Goal: Task Accomplishment & Management: Manage account settings

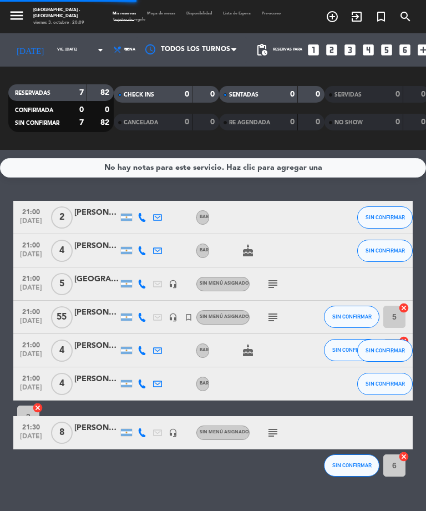
select select "es"
select select "dinner"
click at [161, 12] on span "Mapa de mesas" at bounding box center [160, 14] width 39 height 4
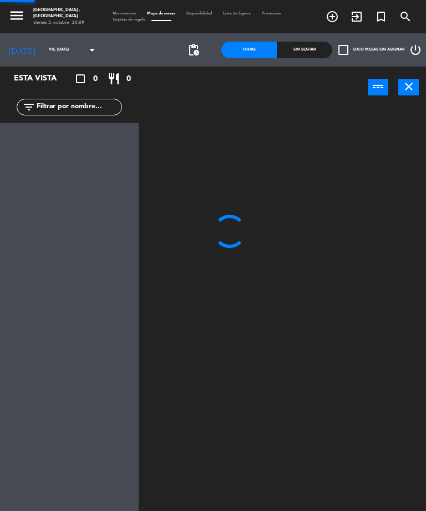
select select "dinner"
select select "1235"
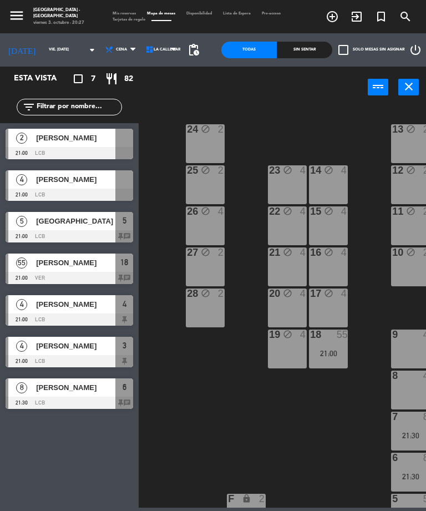
click at [37, 186] on div "[PERSON_NAME]" at bounding box center [75, 179] width 80 height 18
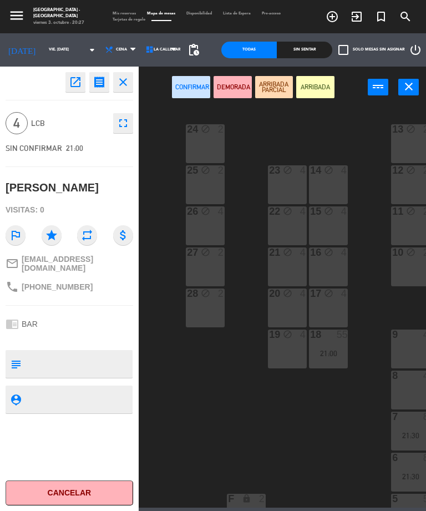
click at [404, 386] on div "8 4" at bounding box center [410, 389] width 39 height 39
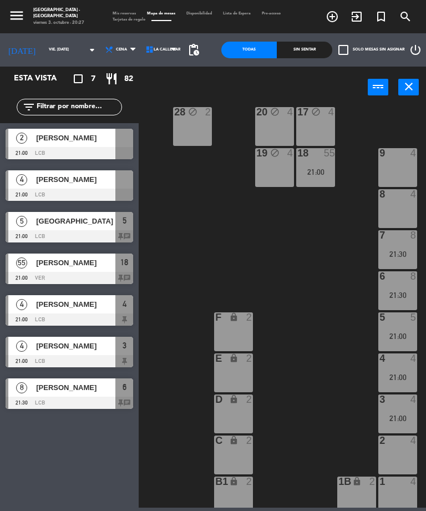
scroll to position [181, 13]
click at [48, 186] on div "[PERSON_NAME]" at bounding box center [75, 179] width 80 height 18
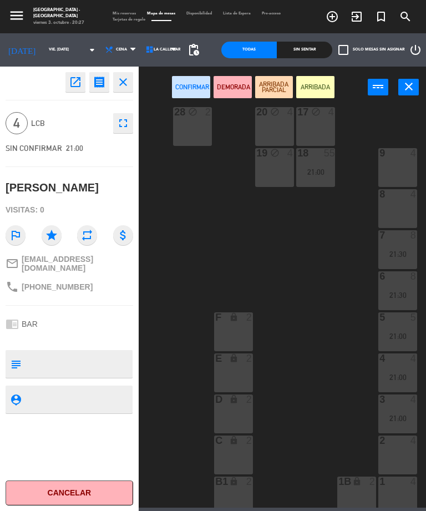
click at [397, 449] on div "2 4" at bounding box center [397, 454] width 39 height 39
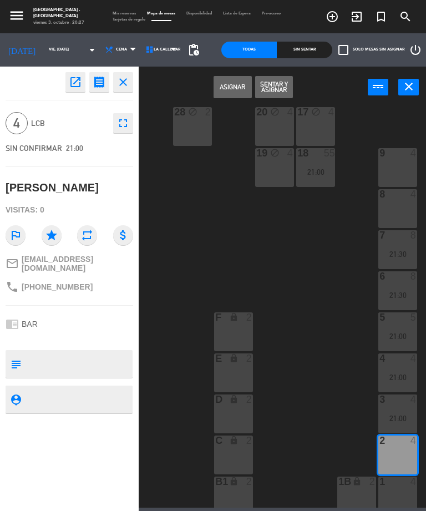
click at [230, 88] on button "Asignar" at bounding box center [233, 87] width 38 height 22
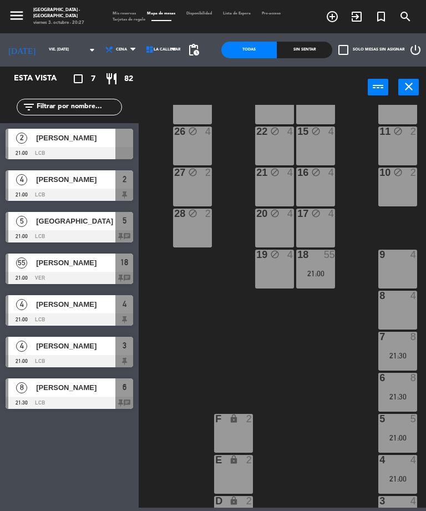
scroll to position [79, 13]
click at [56, 151] on div at bounding box center [70, 153] width 128 height 12
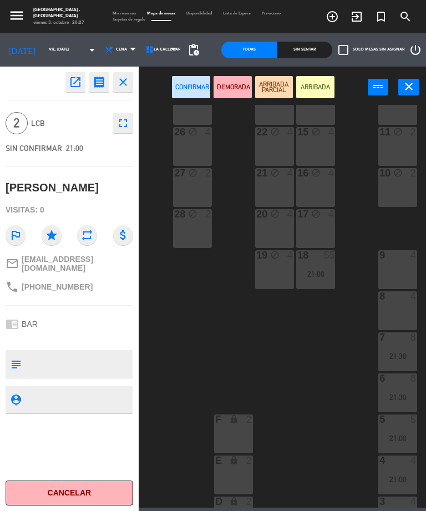
click at [394, 266] on div "9 4" at bounding box center [397, 269] width 39 height 39
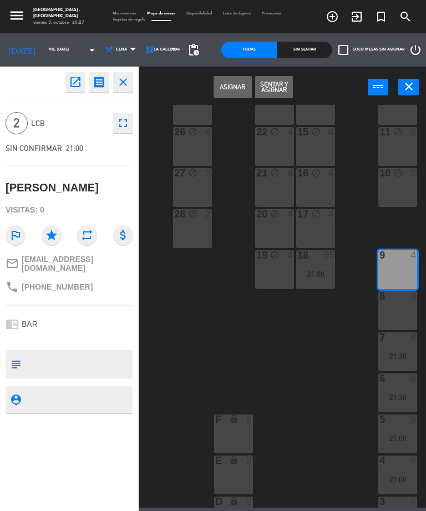
click at [223, 86] on button "Asignar" at bounding box center [233, 87] width 38 height 22
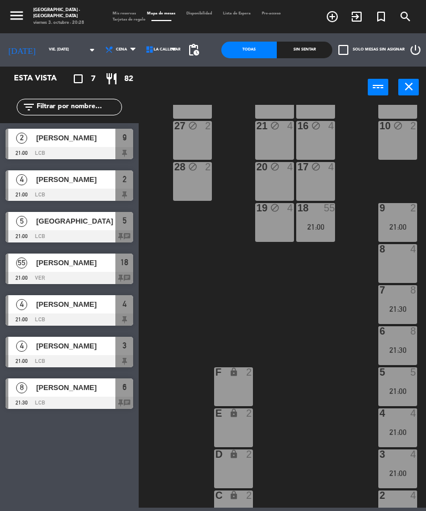
scroll to position [125, 13]
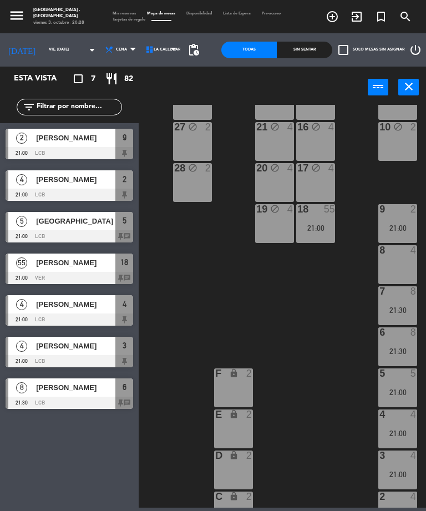
click at [401, 347] on div "21:30" at bounding box center [397, 351] width 39 height 8
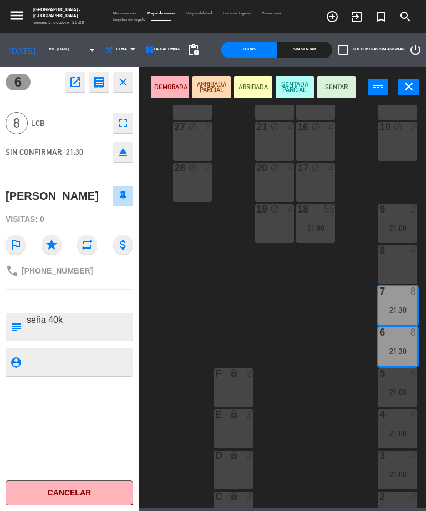
click at [236, 388] on div "F lock 2" at bounding box center [233, 387] width 39 height 39
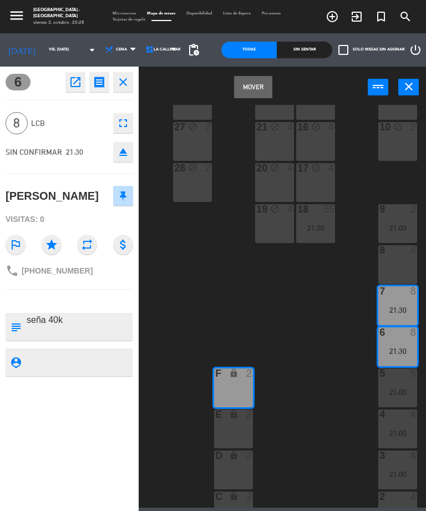
click at [250, 91] on button "Mover" at bounding box center [253, 87] width 38 height 22
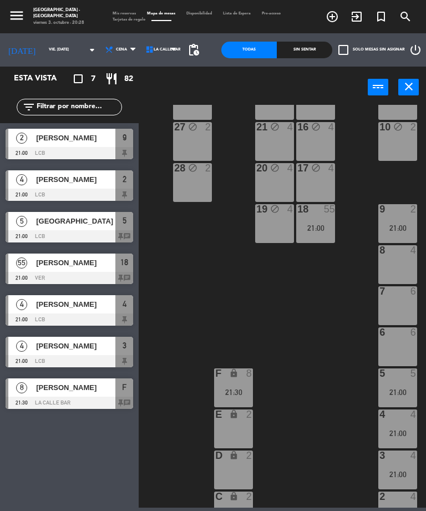
click at [402, 220] on div "9 2 21:00" at bounding box center [397, 223] width 39 height 39
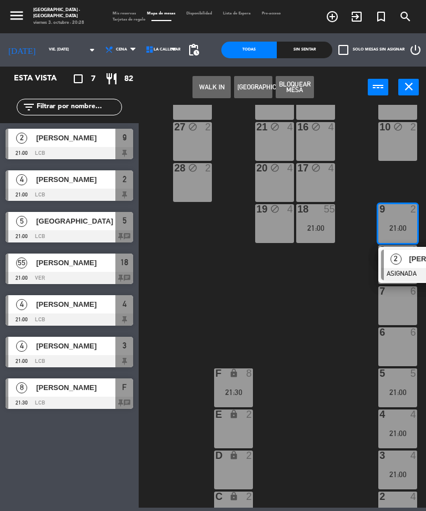
click at [398, 344] on div "6 6" at bounding box center [397, 346] width 39 height 39
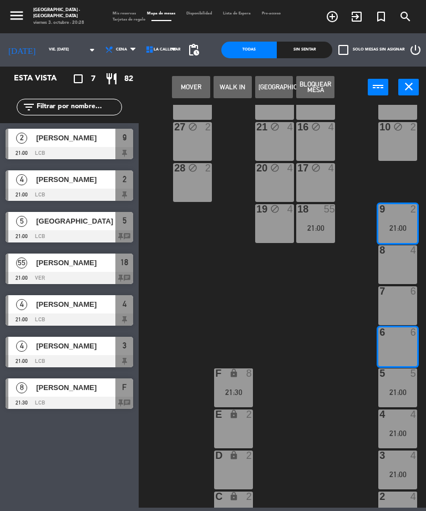
click at [186, 93] on button "Mover" at bounding box center [191, 87] width 38 height 22
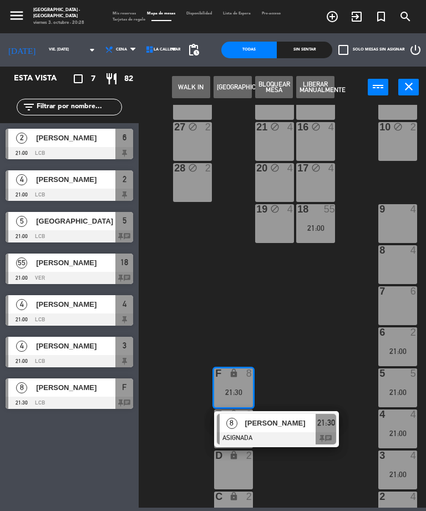
click at [402, 303] on div "7 6" at bounding box center [397, 305] width 39 height 39
click at [187, 87] on button "Mover" at bounding box center [191, 87] width 38 height 22
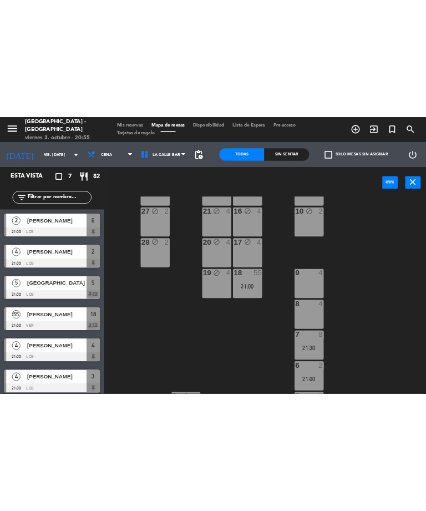
scroll to position [129, 0]
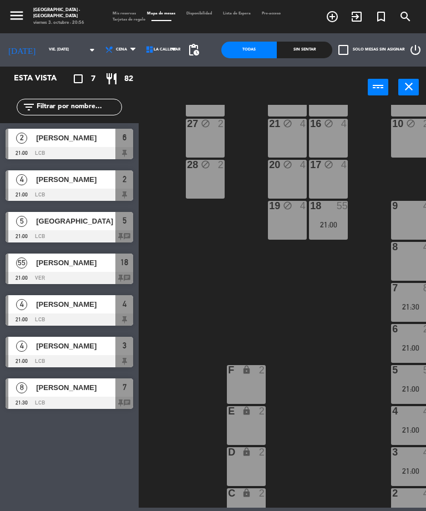
click at [58, 264] on span "[PERSON_NAME]" at bounding box center [75, 263] width 79 height 12
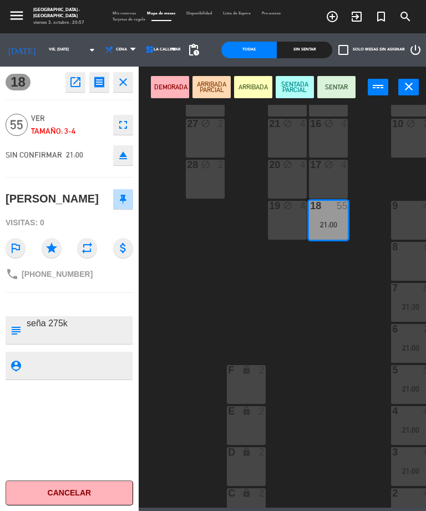
click at [297, 84] on button "SENTADA PARCIAL" at bounding box center [295, 87] width 38 height 22
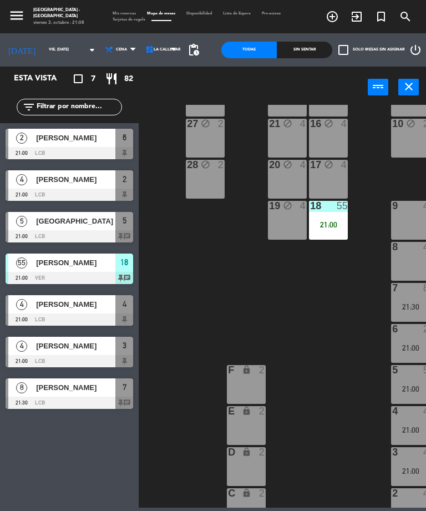
click at [39, 226] on span "[GEOGRAPHIC_DATA]" at bounding box center [75, 221] width 79 height 12
click at [67, 222] on span "[GEOGRAPHIC_DATA]" at bounding box center [75, 221] width 79 height 12
click at [67, 185] on div "[PERSON_NAME]" at bounding box center [75, 179] width 80 height 18
click at [67, 239] on div at bounding box center [70, 236] width 128 height 12
click at [49, 175] on span "[PERSON_NAME]" at bounding box center [75, 180] width 79 height 12
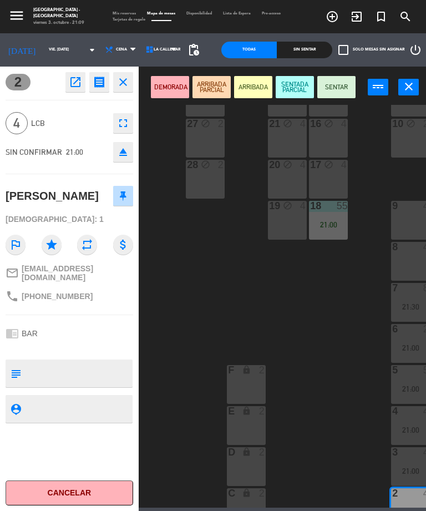
click at [290, 84] on button "SENTADA PARCIAL" at bounding box center [295, 87] width 38 height 22
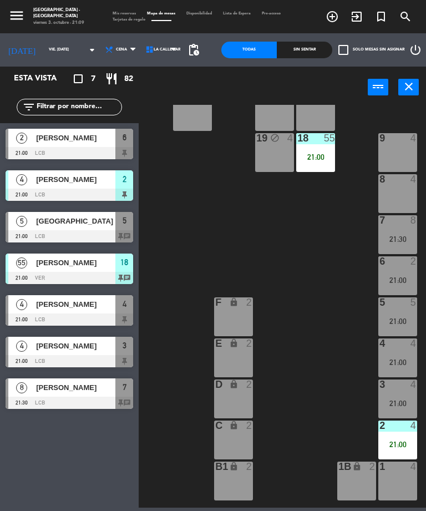
scroll to position [196, 13]
click at [398, 441] on div "21:00" at bounding box center [397, 445] width 39 height 8
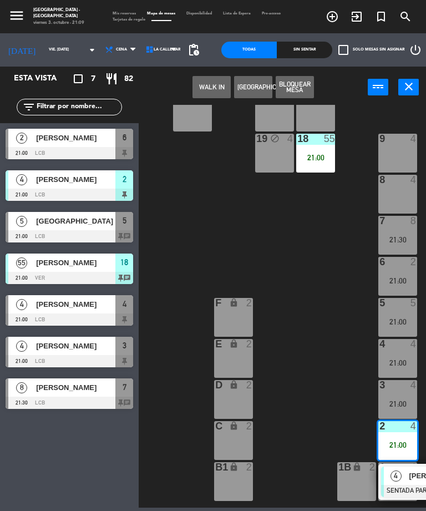
click at [395, 393] on div "3 4 21:00" at bounding box center [397, 399] width 39 height 39
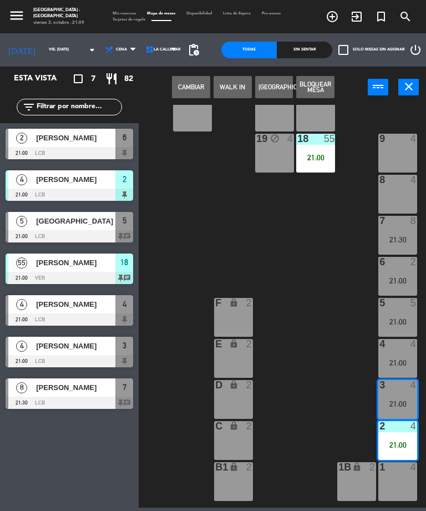
click at [186, 83] on button "Cambiar" at bounding box center [191, 87] width 38 height 22
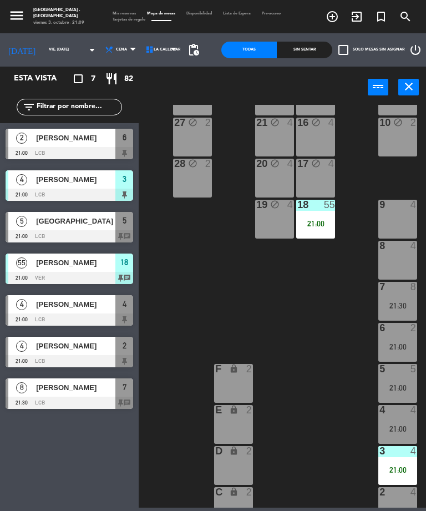
scroll to position [129, 13]
click at [402, 260] on div "8 4" at bounding box center [397, 260] width 39 height 39
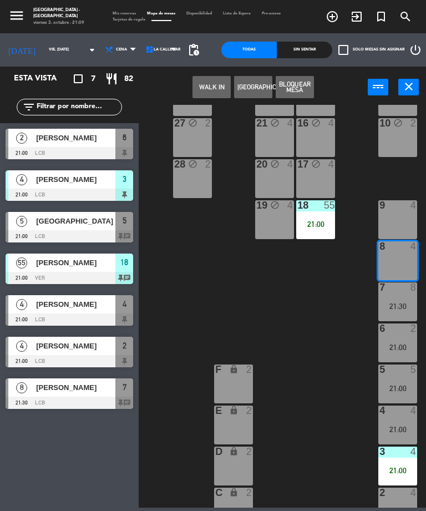
click at [210, 83] on button "WALK IN" at bounding box center [211, 87] width 38 height 22
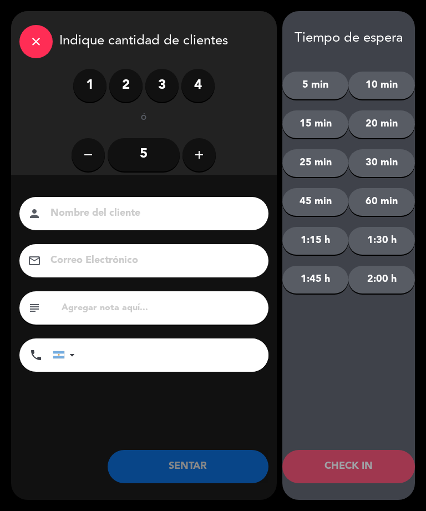
click at [167, 84] on label "3" at bounding box center [161, 85] width 33 height 33
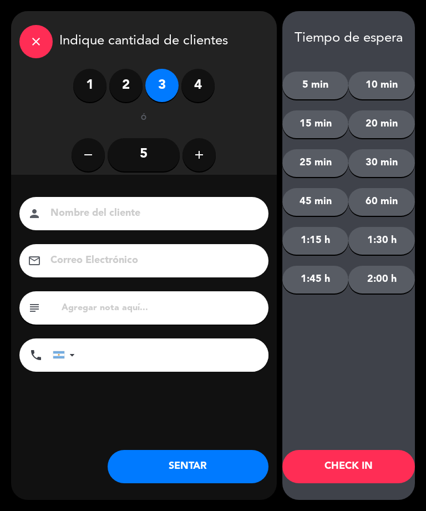
click at [184, 464] on button "SENTAR" at bounding box center [188, 466] width 161 height 33
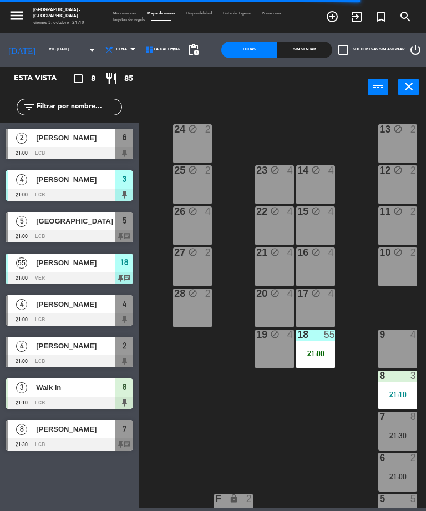
scroll to position [0, 13]
click at [47, 308] on span "[PERSON_NAME]" at bounding box center [75, 304] width 79 height 12
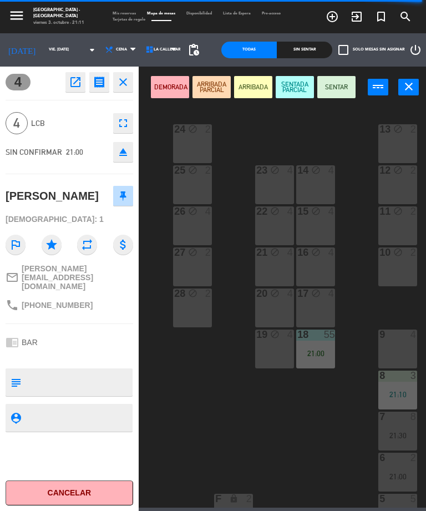
click at [292, 86] on button "SENTADA PARCIAL" at bounding box center [295, 87] width 38 height 22
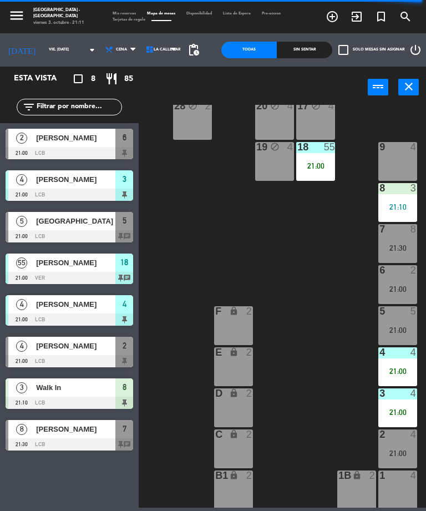
scroll to position [186, 13]
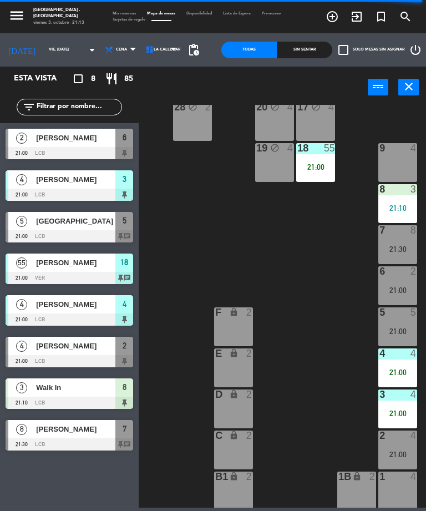
click at [35, 222] on div "[GEOGRAPHIC_DATA]" at bounding box center [75, 221] width 80 height 18
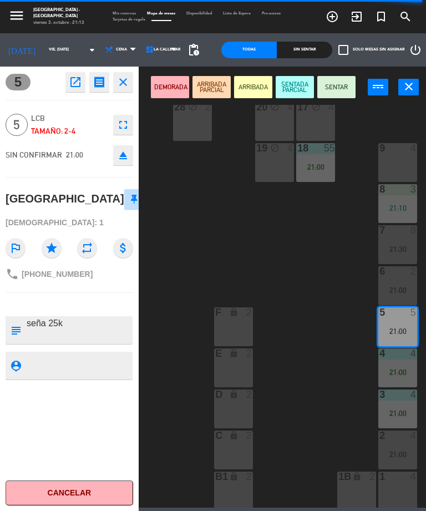
click at [286, 90] on button "SENTADA PARCIAL" at bounding box center [295, 87] width 38 height 22
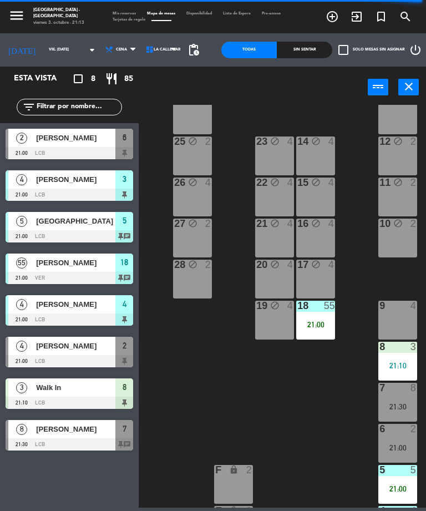
scroll to position [28, 13]
click at [54, 344] on span "[PERSON_NAME]" at bounding box center [75, 346] width 79 height 12
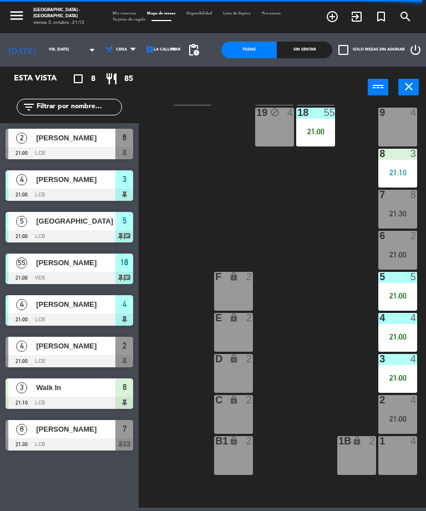
scroll to position [223, 13]
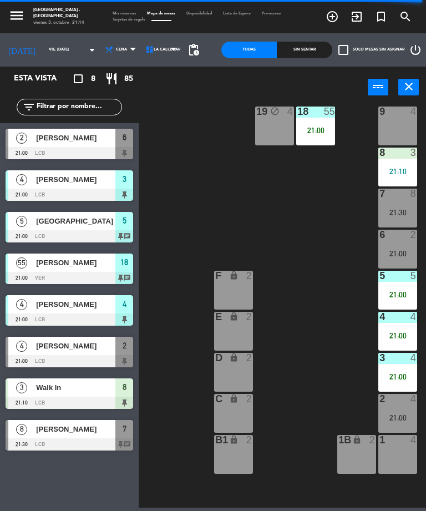
click at [64, 350] on span "[PERSON_NAME]" at bounding box center [75, 346] width 79 height 12
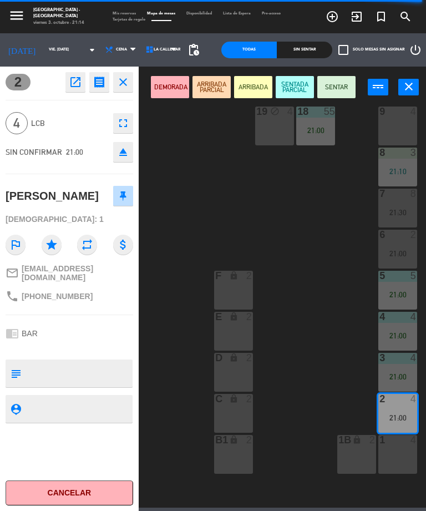
click at [289, 90] on button "SENTADA PARCIAL" at bounding box center [295, 87] width 38 height 22
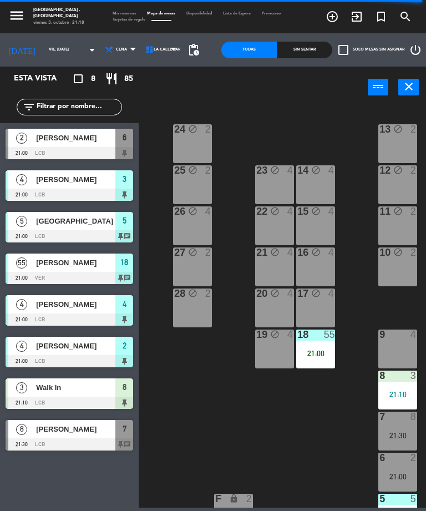
scroll to position [0, 0]
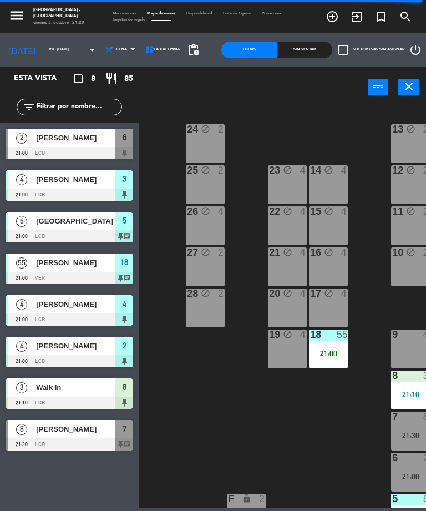
click at [51, 146] on div "[PERSON_NAME]" at bounding box center [75, 138] width 80 height 18
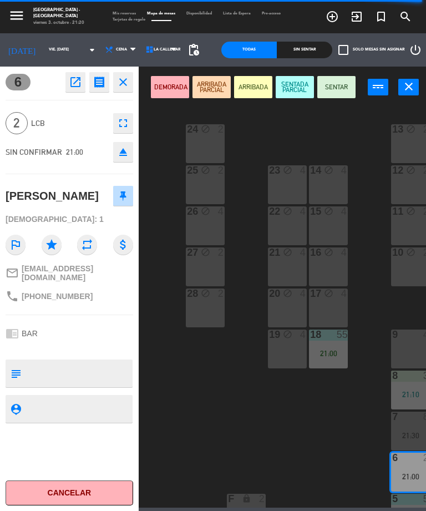
click at [39, 481] on button "Cancelar" at bounding box center [70, 492] width 128 height 25
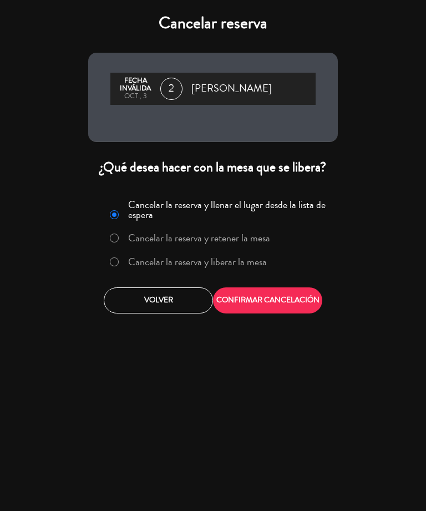
click at [128, 260] on label "Cancelar la reserva y liberar la mesa" at bounding box center [197, 262] width 139 height 10
click at [267, 300] on button "CONFIRMAR CANCELACIÓN" at bounding box center [267, 300] width 109 height 26
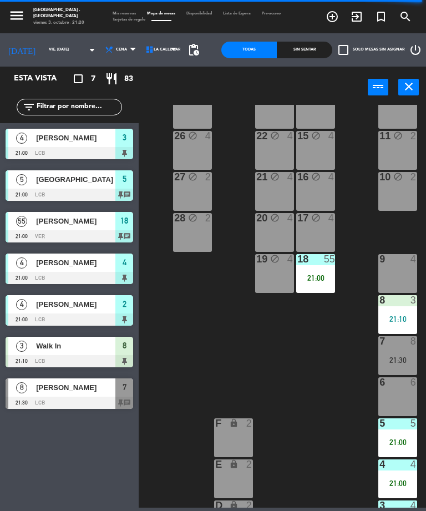
scroll to position [75, 13]
click at [397, 392] on div "6 6" at bounding box center [397, 396] width 39 height 39
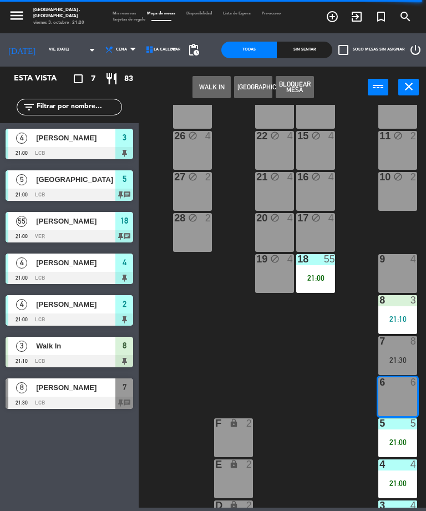
click at [209, 83] on button "WALK IN" at bounding box center [211, 87] width 38 height 22
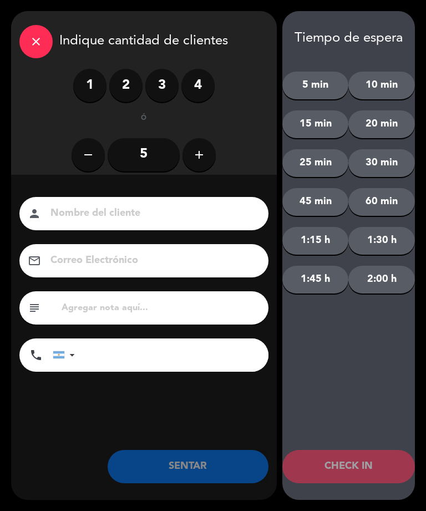
click at [130, 86] on label "2" at bounding box center [125, 85] width 33 height 33
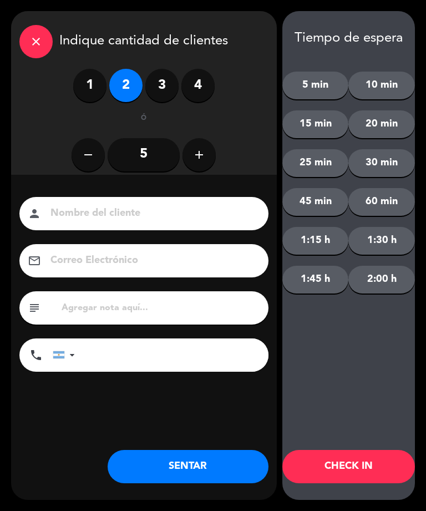
click at [154, 456] on button "SENTAR" at bounding box center [188, 466] width 161 height 33
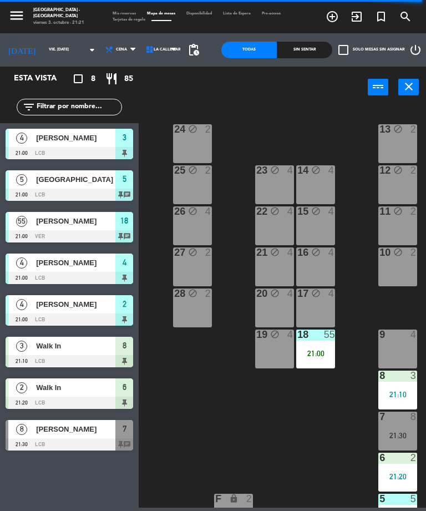
scroll to position [0, 13]
click at [53, 444] on div at bounding box center [70, 444] width 128 height 12
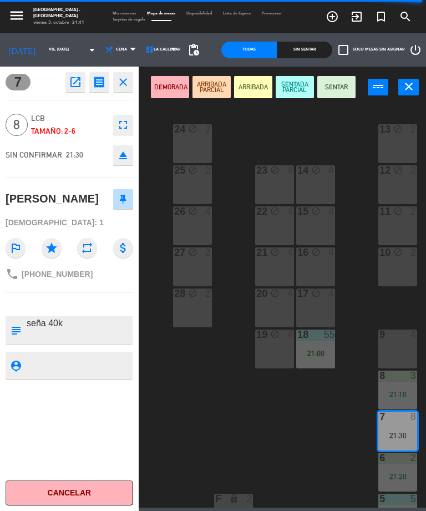
click at [282, 87] on button "SENTADA PARCIAL" at bounding box center [295, 87] width 38 height 22
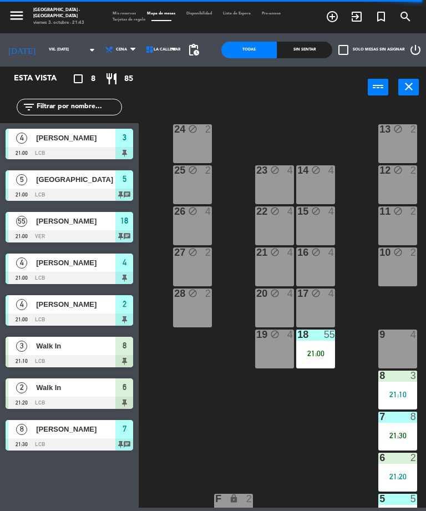
click at [399, 333] on div at bounding box center [398, 334] width 18 height 10
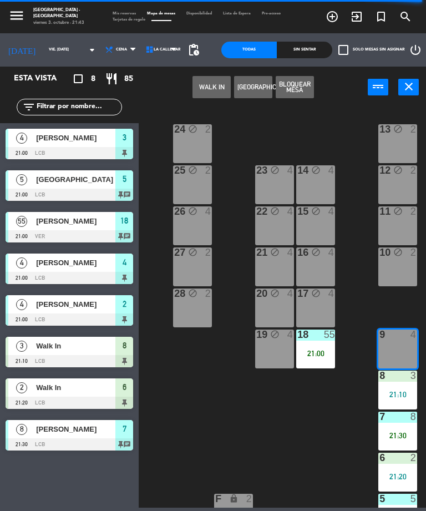
click at [200, 88] on button "WALK IN" at bounding box center [211, 87] width 38 height 22
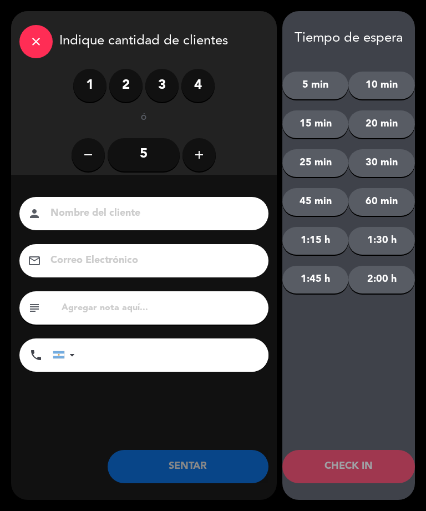
click at [118, 94] on label "2" at bounding box center [125, 85] width 33 height 33
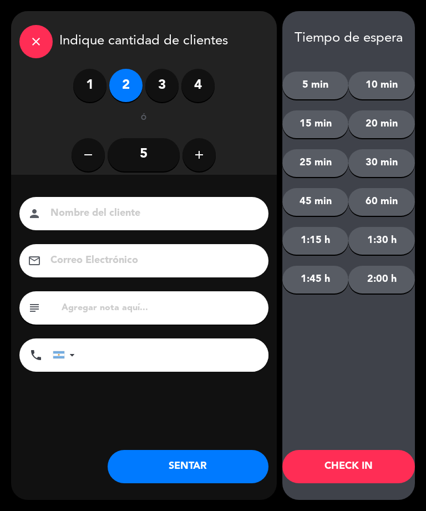
click at [169, 468] on button "SENTAR" at bounding box center [188, 466] width 161 height 33
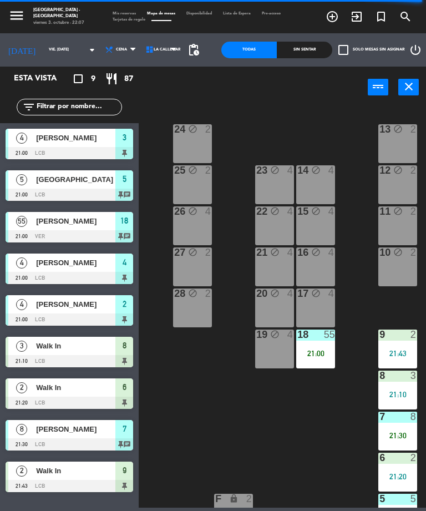
scroll to position [0, 0]
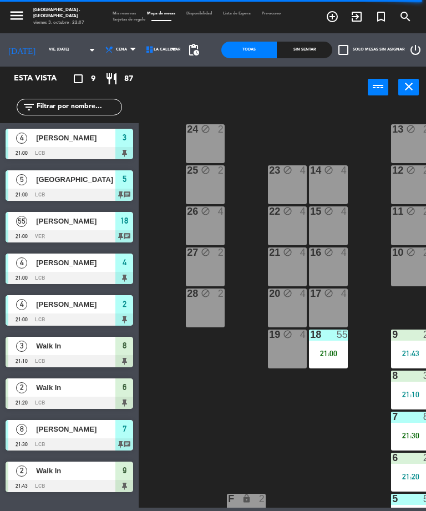
click at [2, 18] on div "menu [GEOGRAPHIC_DATA] - [GEOGRAPHIC_DATA] viernes 3. octubre - 22:07" at bounding box center [49, 16] width 99 height 24
click at [24, 12] on icon "menu" at bounding box center [16, 15] width 17 height 17
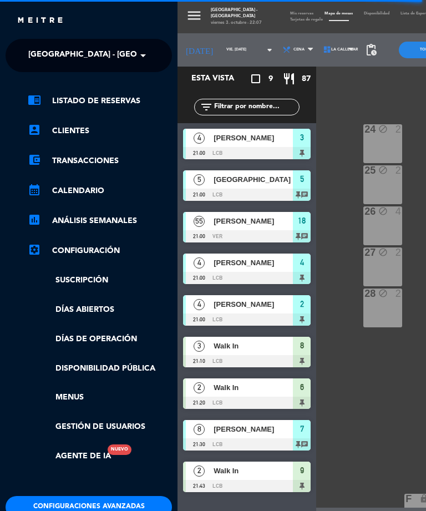
click at [149, 59] on span at bounding box center [145, 55] width 19 height 23
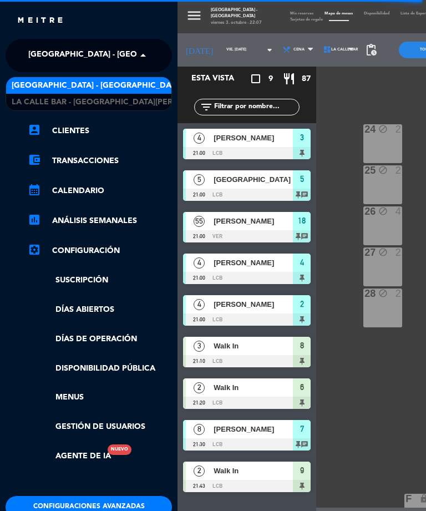
scroll to position [1, 0]
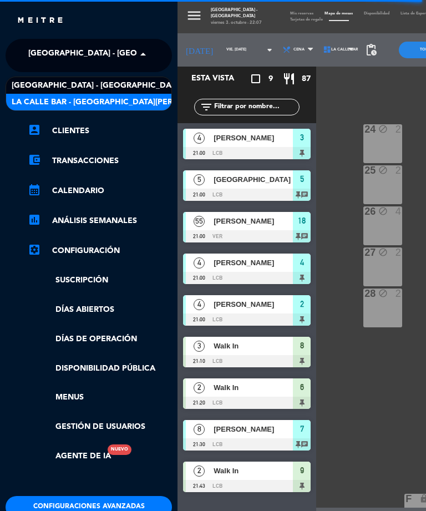
click at [138, 96] on div "La Calle Bar - [GEOGRAPHIC_DATA][PERSON_NAME]" at bounding box center [88, 102] width 165 height 17
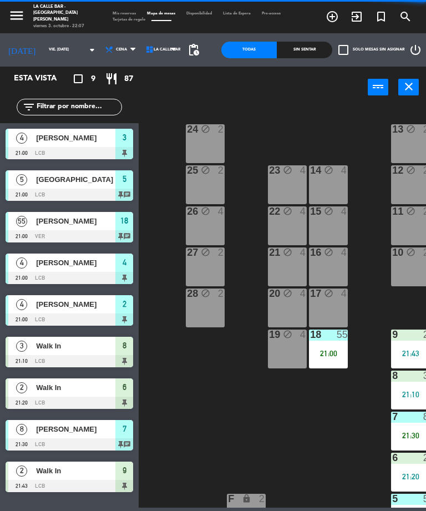
select select "dinner"
select select "2084"
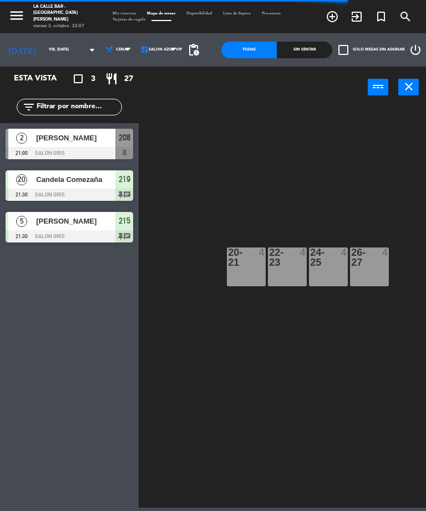
click at [229, 185] on div "28 10 29 10 20-21 4 22-23 4 24-25 4 26-27 4 VIP lock 1 30 15 31 15" at bounding box center [284, 306] width 283 height 403
click at [24, 7] on icon "menu" at bounding box center [16, 15] width 17 height 17
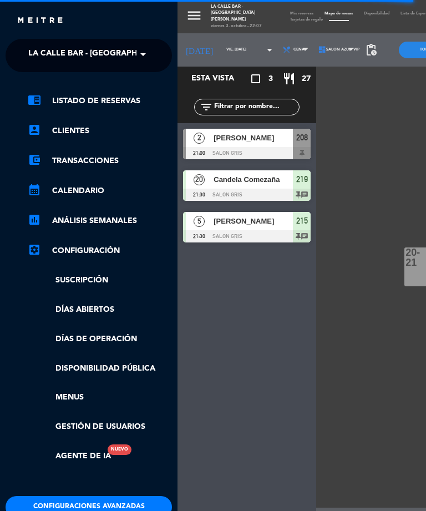
click at [131, 52] on span "La Calle Bar - [GEOGRAPHIC_DATA][PERSON_NAME]" at bounding box center [132, 54] width 208 height 23
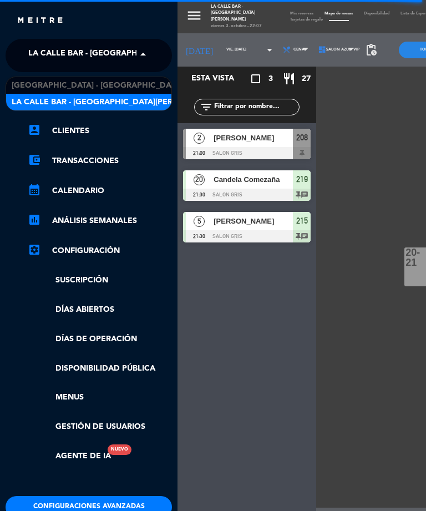
click at [150, 82] on div "[GEOGRAPHIC_DATA] - [GEOGRAPHIC_DATA]" at bounding box center [88, 85] width 165 height 17
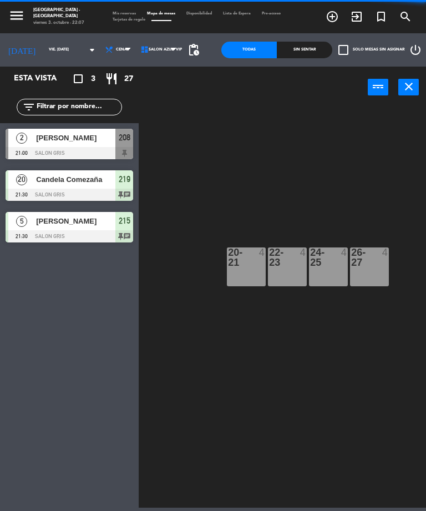
select select "dinner"
select select "1235"
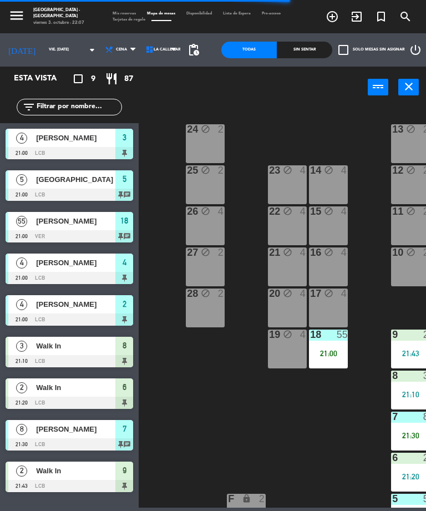
click at [284, 106] on div "24 block 2 13 block 2 23 block 4 14 block 4 25 block 2 12 block 2 15 block 4 22…" at bounding box center [284, 306] width 283 height 403
